Goal: Task Accomplishment & Management: Use online tool/utility

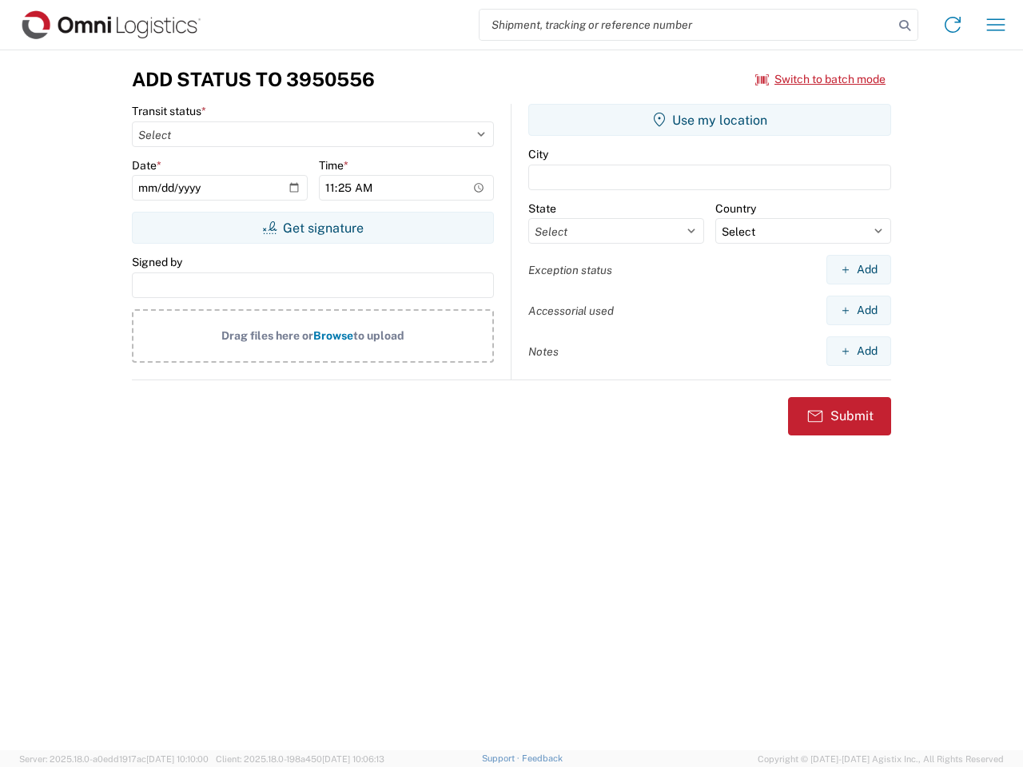
click at [687, 25] on input "search" at bounding box center [687, 25] width 414 height 30
click at [905, 26] on icon at bounding box center [904, 25] width 22 height 22
click at [953, 25] on icon at bounding box center [953, 25] width 26 height 26
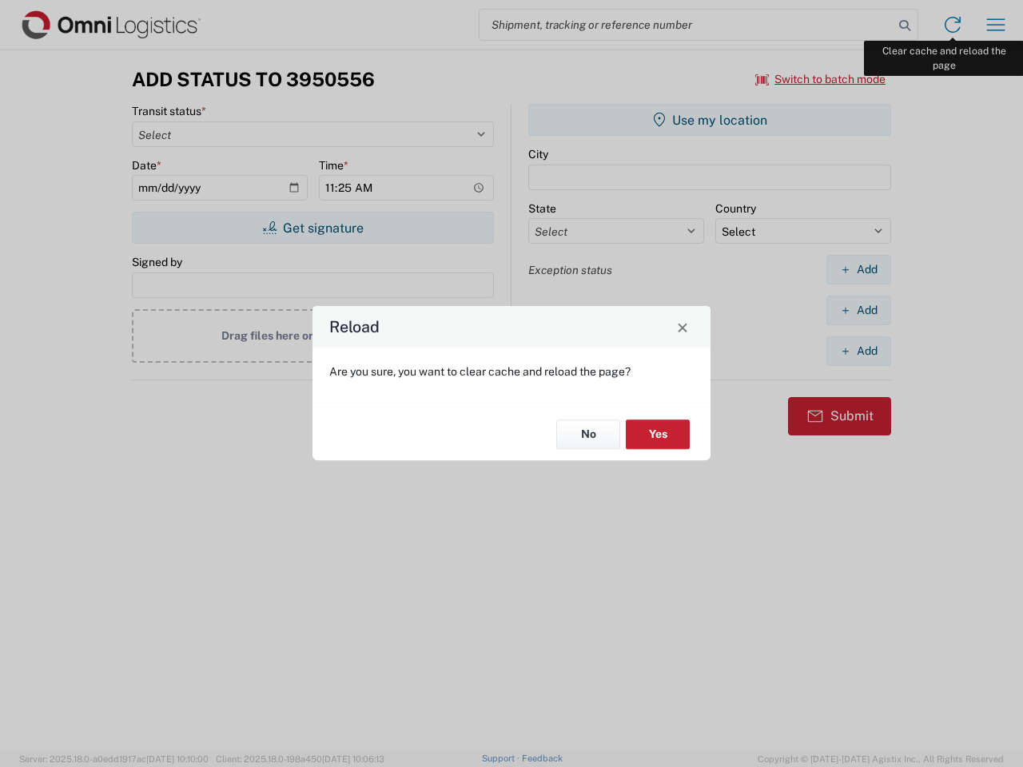
click at [996, 25] on div "Reload Are you sure, you want to clear cache and reload the page? No Yes" at bounding box center [511, 383] width 1023 height 767
click at [821, 79] on div "Reload Are you sure, you want to clear cache and reload the page? No Yes" at bounding box center [511, 383] width 1023 height 767
click at [312, 228] on div "Reload Are you sure, you want to clear cache and reload the page? No Yes" at bounding box center [511, 383] width 1023 height 767
click at [710, 120] on div "Reload Are you sure, you want to clear cache and reload the page? No Yes" at bounding box center [511, 383] width 1023 height 767
click at [858, 269] on div "Reload Are you sure, you want to clear cache and reload the page? No Yes" at bounding box center [511, 383] width 1023 height 767
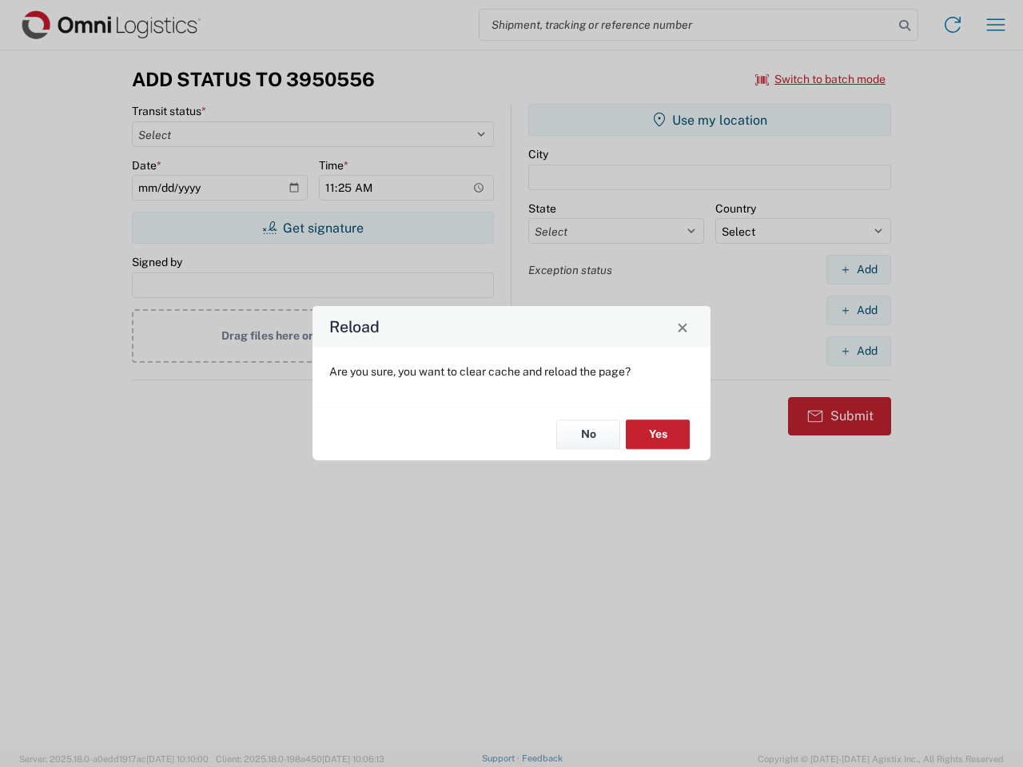
click at [858, 310] on div "Reload Are you sure, you want to clear cache and reload the page? No Yes" at bounding box center [511, 383] width 1023 height 767
click at [858, 351] on div "Reload Are you sure, you want to clear cache and reload the page? No Yes" at bounding box center [511, 383] width 1023 height 767
